Goal: Task Accomplishment & Management: Complete application form

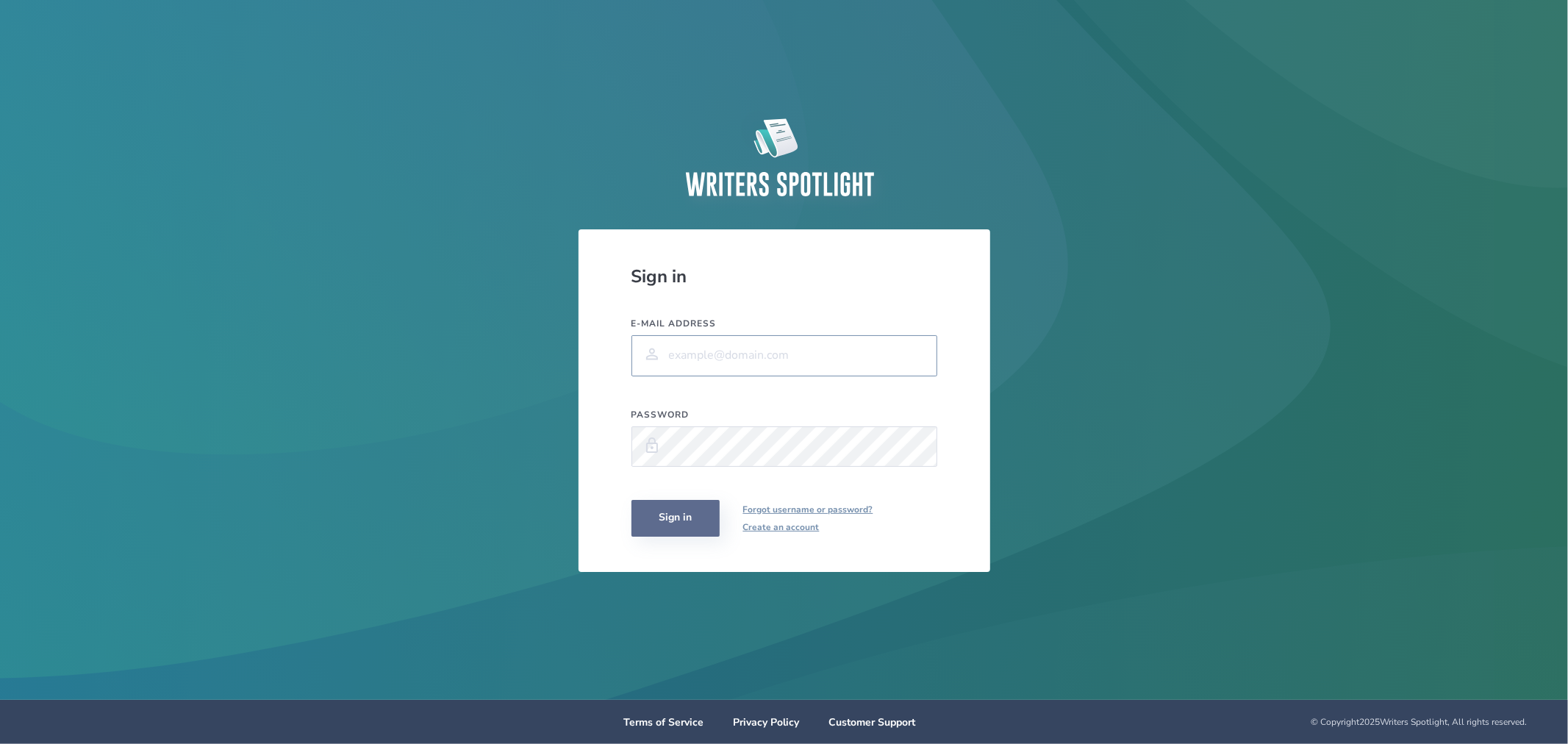
type input "mrstephens2004@gmail.com"
click at [679, 522] on button "Sign in" at bounding box center [675, 518] width 88 height 37
